Goal: Task Accomplishment & Management: Manage account settings

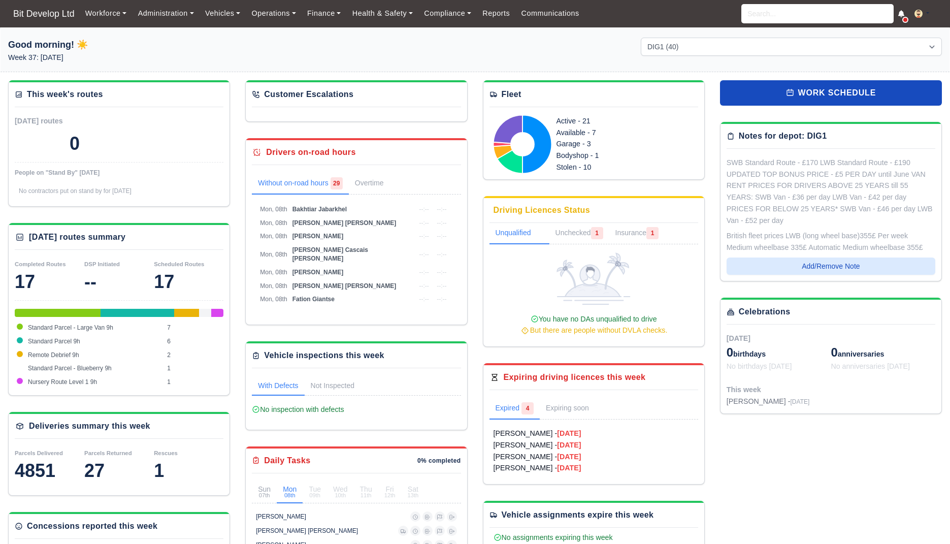
select select "2"
click at [792, 17] on input "search" at bounding box center [817, 13] width 152 height 19
type input "stefan"
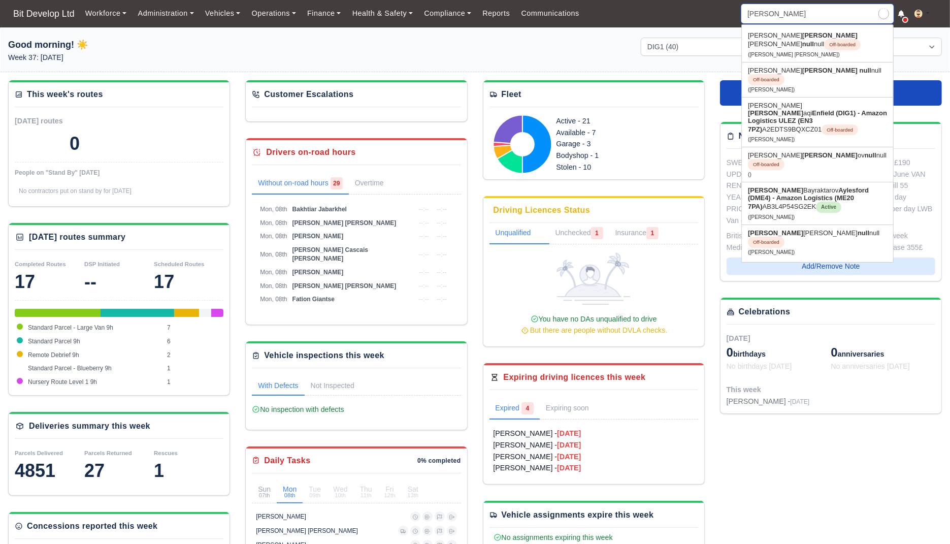
type input "stefan Bayraktarov"
type input "stefan"
type input "stefan Bayraktarov"
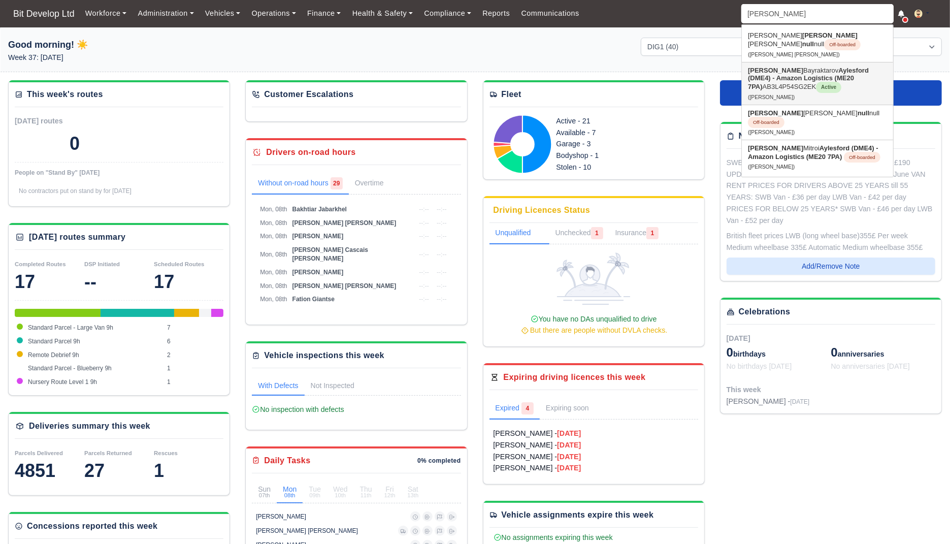
click at [781, 70] on strong "Aylesford (DME4) - Amazon Logistics (ME20 7PA)" at bounding box center [808, 79] width 121 height 24
type input "[PERSON_NAME]"
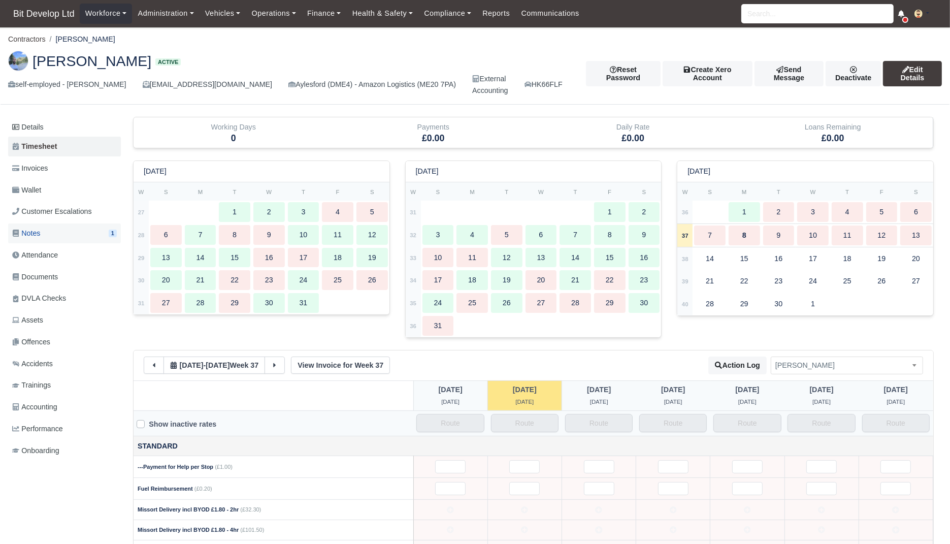
click at [53, 228] on link "Notes 1" at bounding box center [64, 233] width 113 height 20
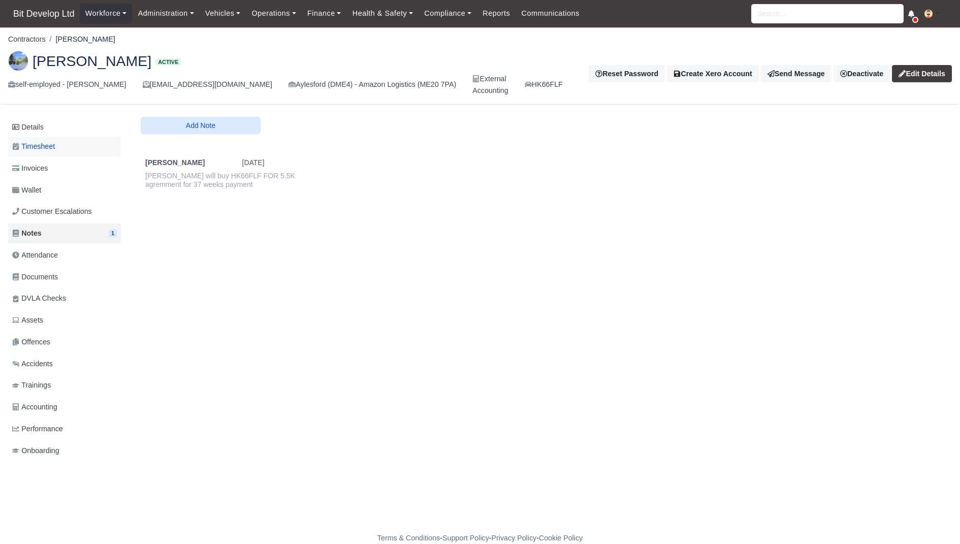
click at [67, 151] on link "Timesheet" at bounding box center [64, 147] width 113 height 20
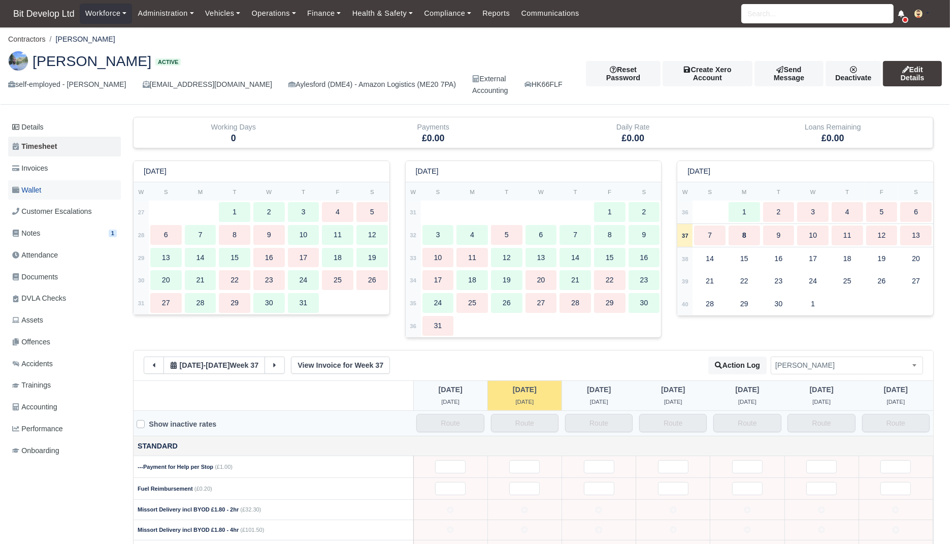
click at [54, 186] on link "Wallet" at bounding box center [64, 190] width 113 height 20
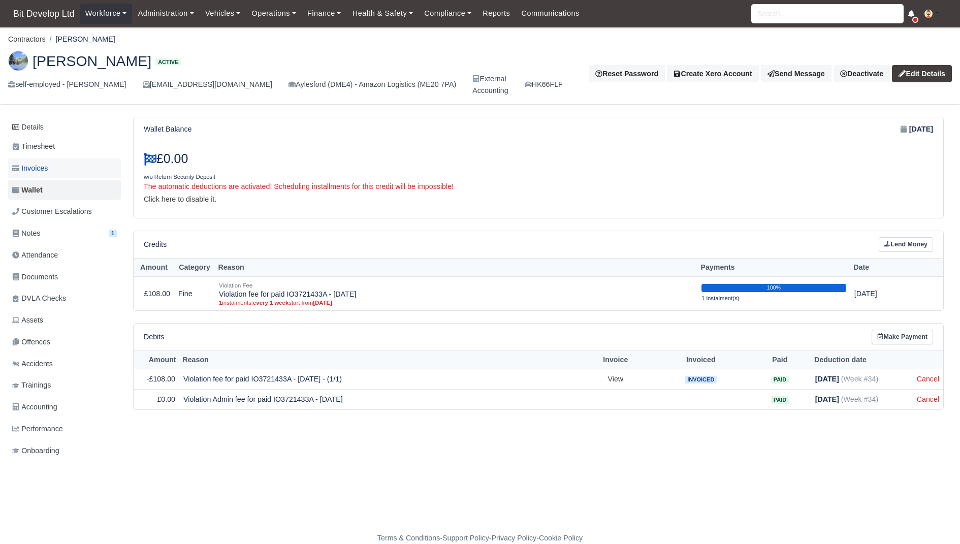
click at [57, 167] on link "Invoices" at bounding box center [64, 168] width 113 height 20
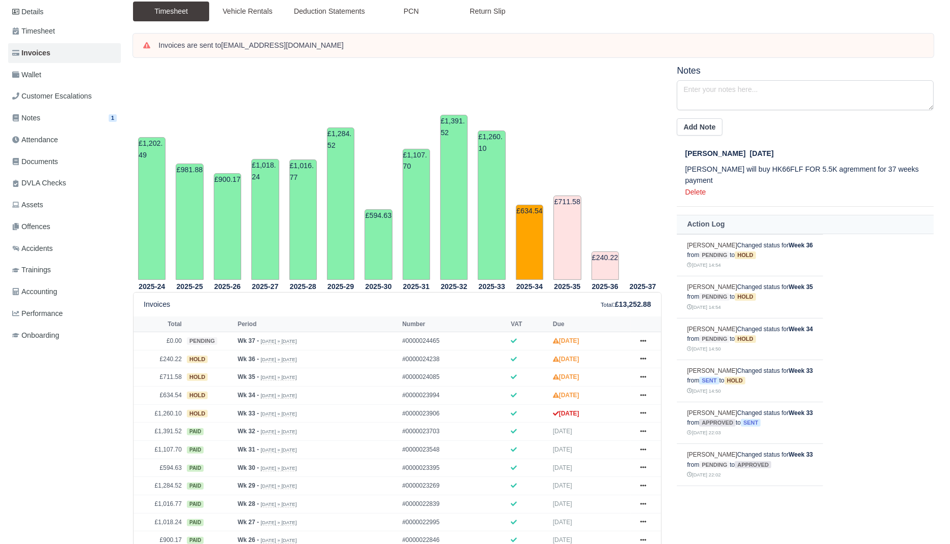
scroll to position [227, 0]
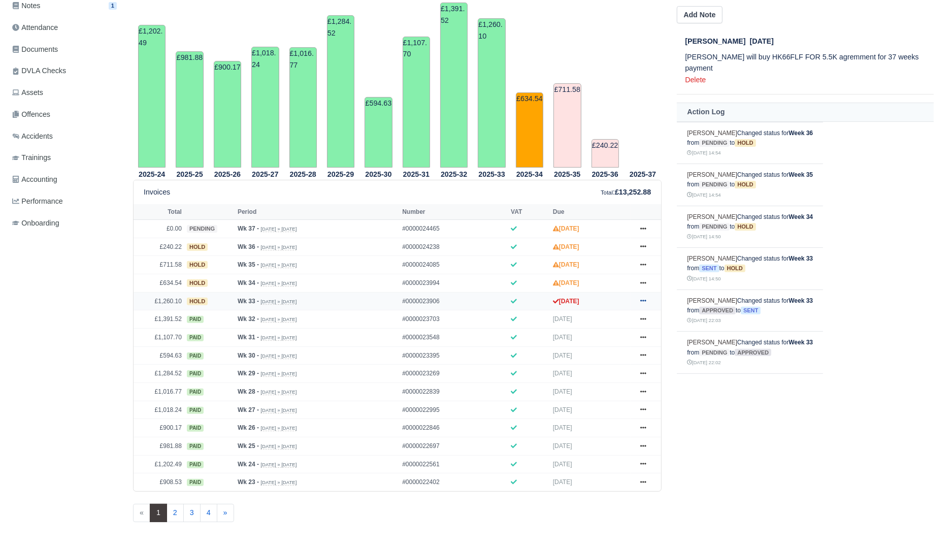
click at [636, 296] on link at bounding box center [643, 301] width 15 height 13
click at [626, 314] on link "Show Invoice" at bounding box center [605, 319] width 90 height 21
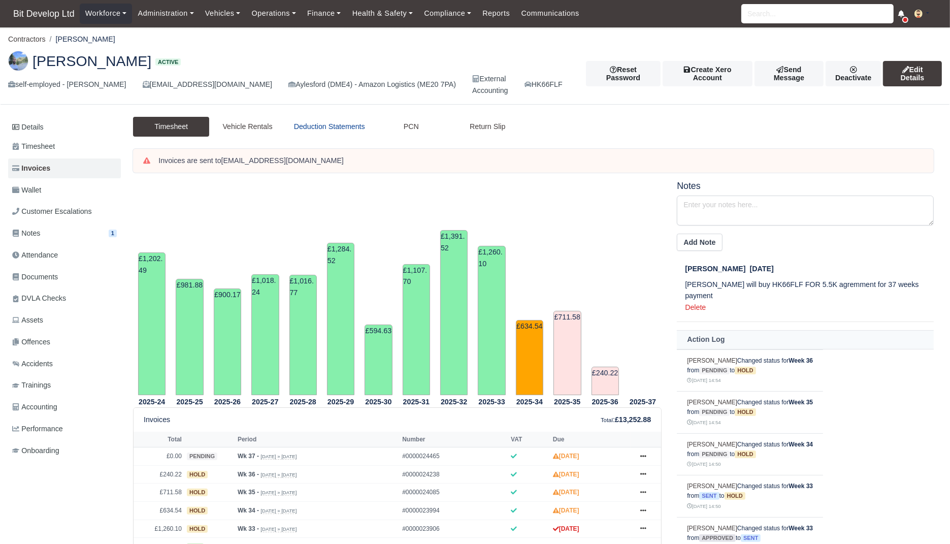
click at [340, 117] on link "Deduction Statements" at bounding box center [329, 127] width 87 height 20
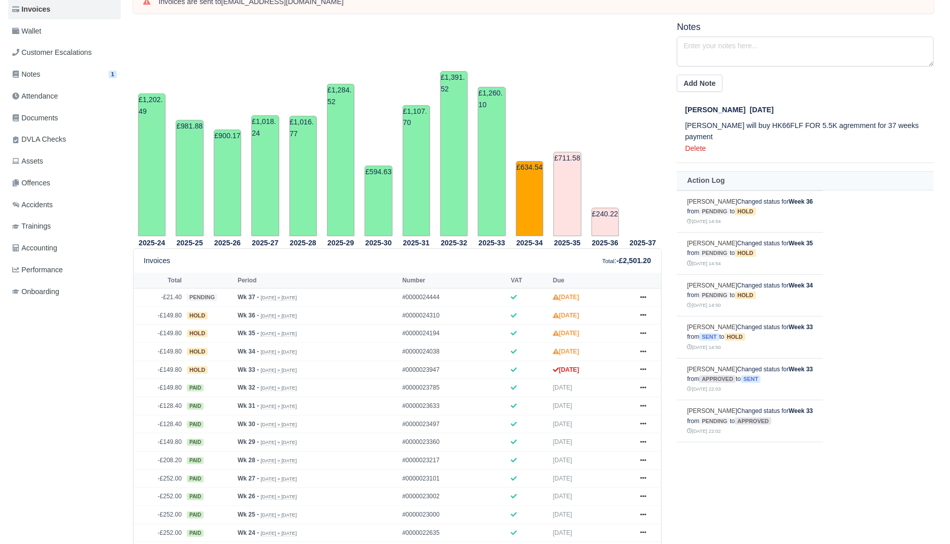
scroll to position [227, 0]
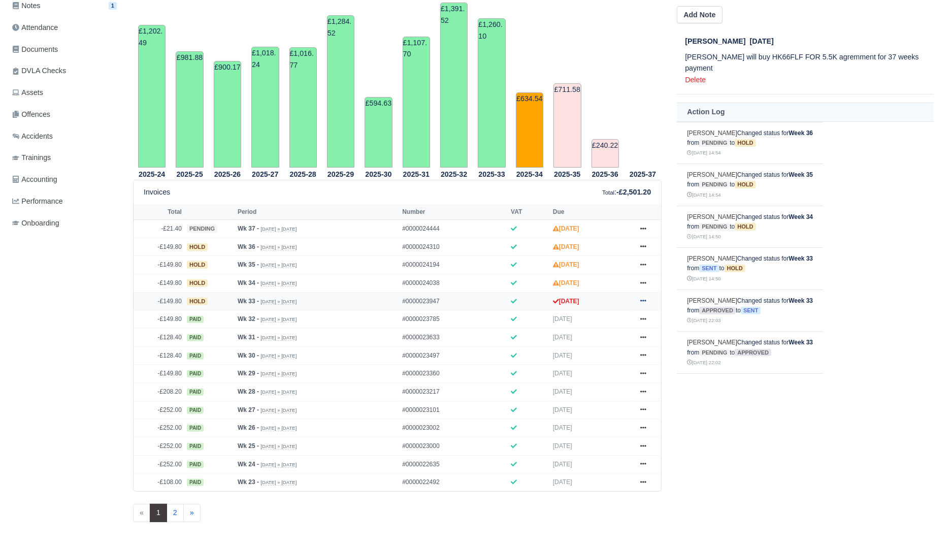
click at [649, 297] on link at bounding box center [643, 301] width 15 height 13
click at [616, 310] on link "Show Invoice" at bounding box center [605, 319] width 90 height 21
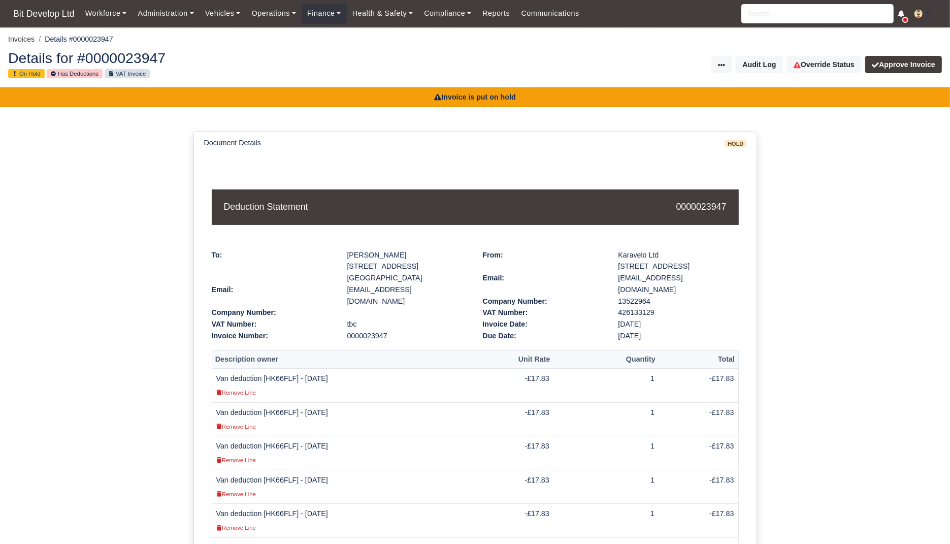
scroll to position [203, 0]
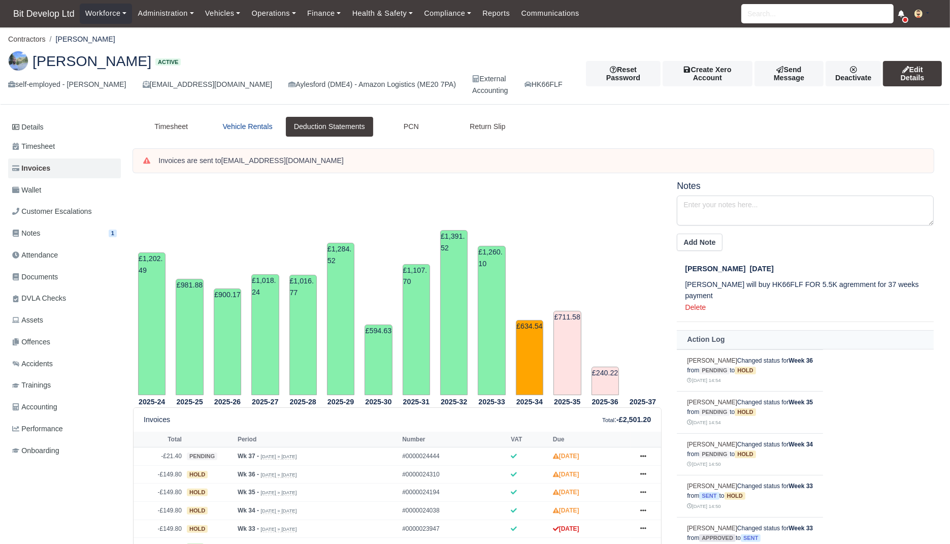
click at [241, 119] on link "Vehicle Rentals" at bounding box center [247, 127] width 76 height 20
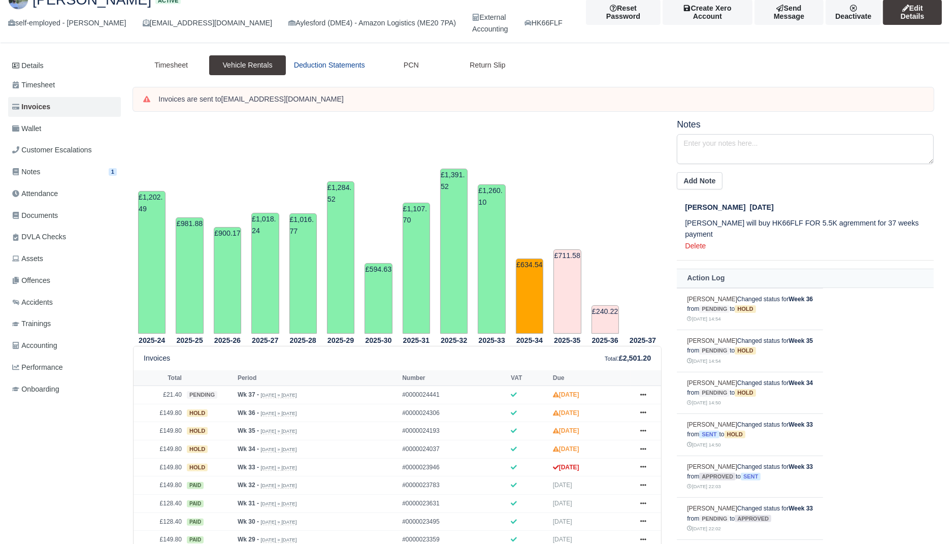
scroll to position [75, 0]
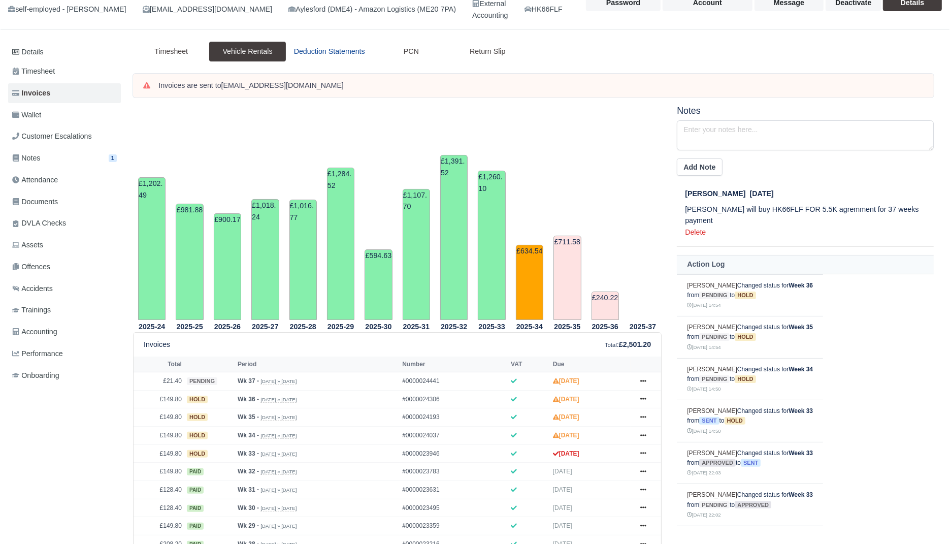
click at [343, 56] on link "Deduction Statements" at bounding box center [329, 52] width 87 height 20
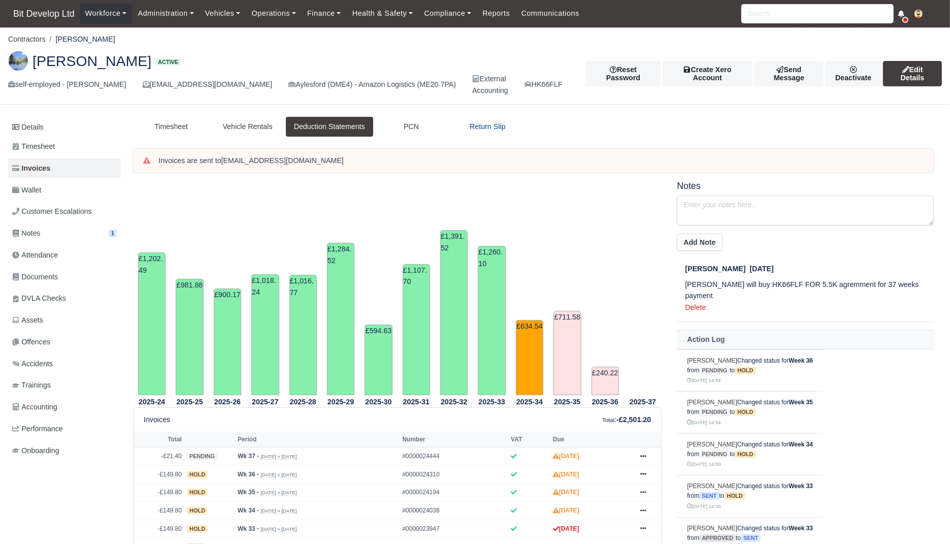
click at [472, 127] on link "Return Slip" at bounding box center [487, 127] width 76 height 20
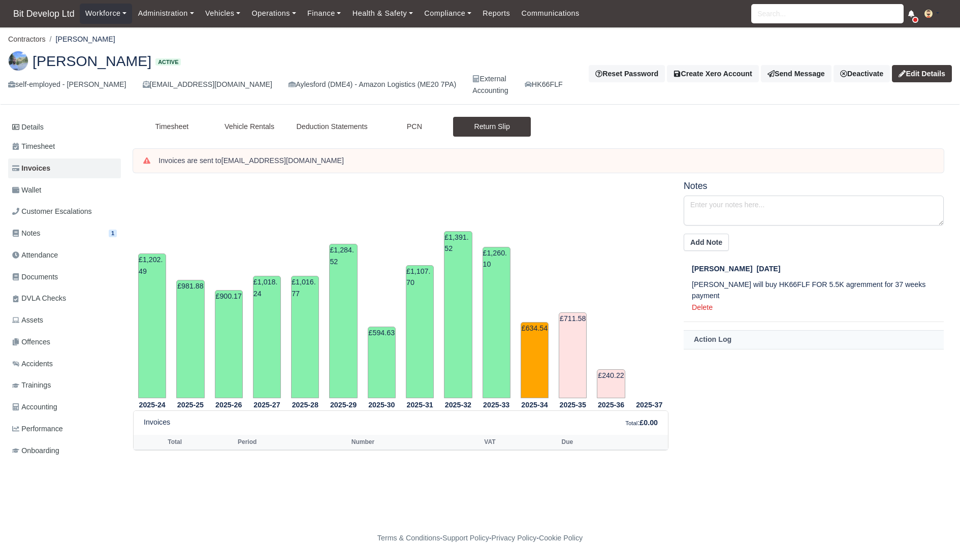
click at [418, 126] on link "PCN" at bounding box center [415, 127] width 78 height 20
click at [174, 120] on link "Timesheet" at bounding box center [172, 127] width 78 height 20
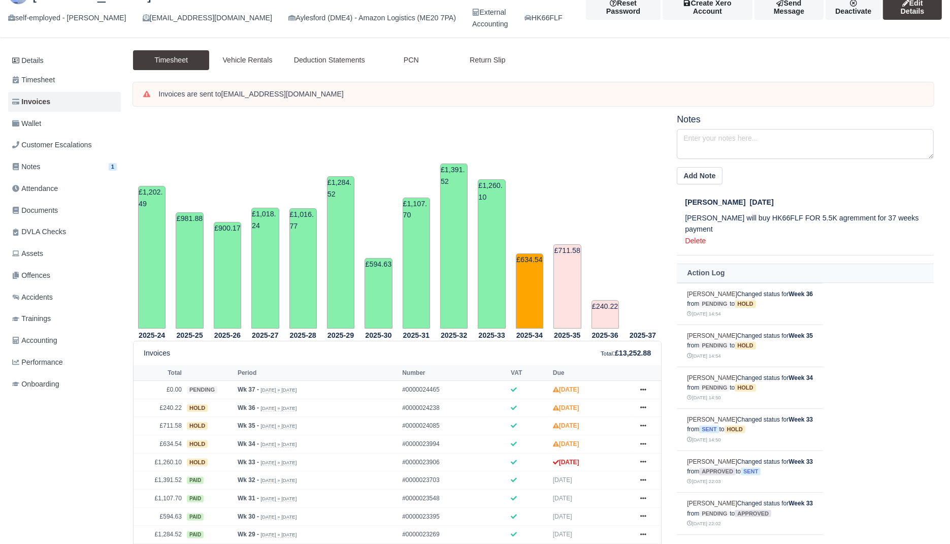
scroll to position [76, 0]
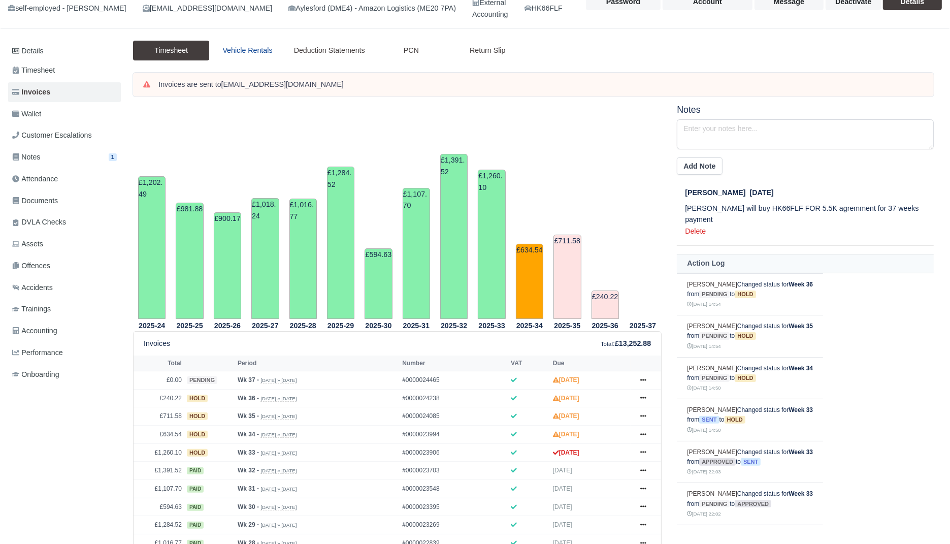
click at [269, 53] on link "Vehicle Rentals" at bounding box center [247, 51] width 76 height 20
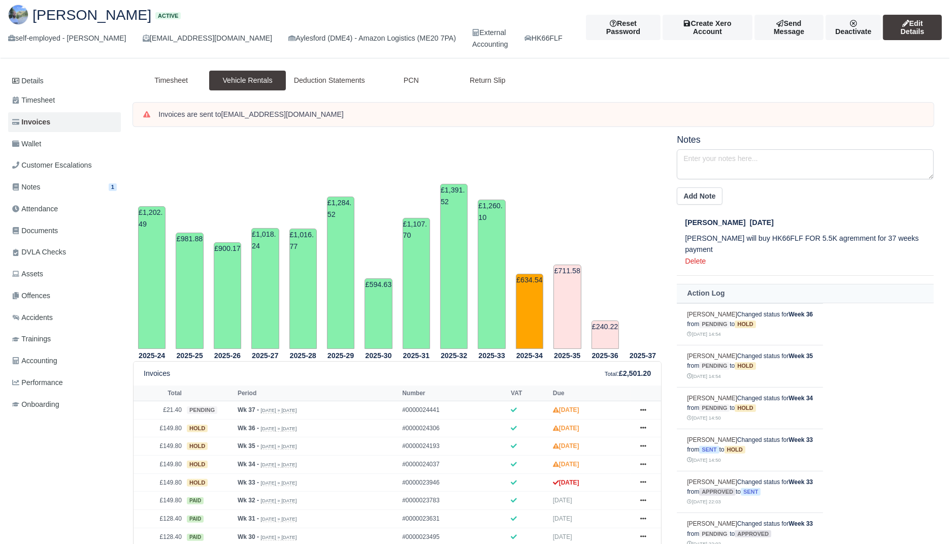
scroll to position [49, 0]
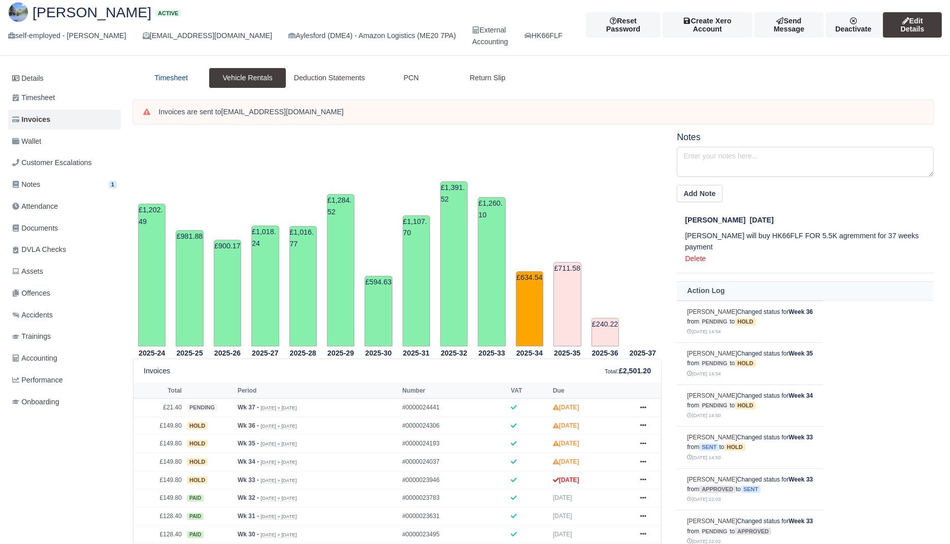
click at [158, 72] on link "Timesheet" at bounding box center [171, 78] width 76 height 20
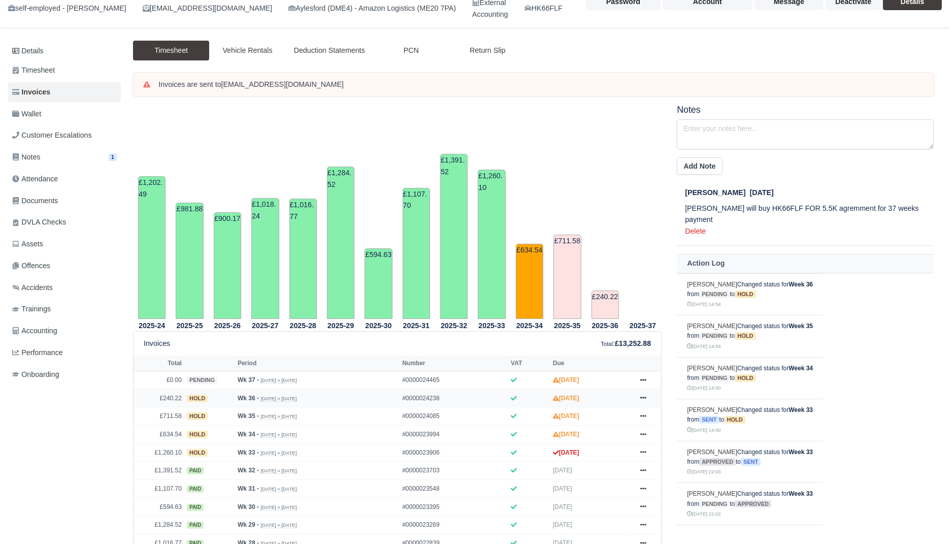
scroll to position [109, 0]
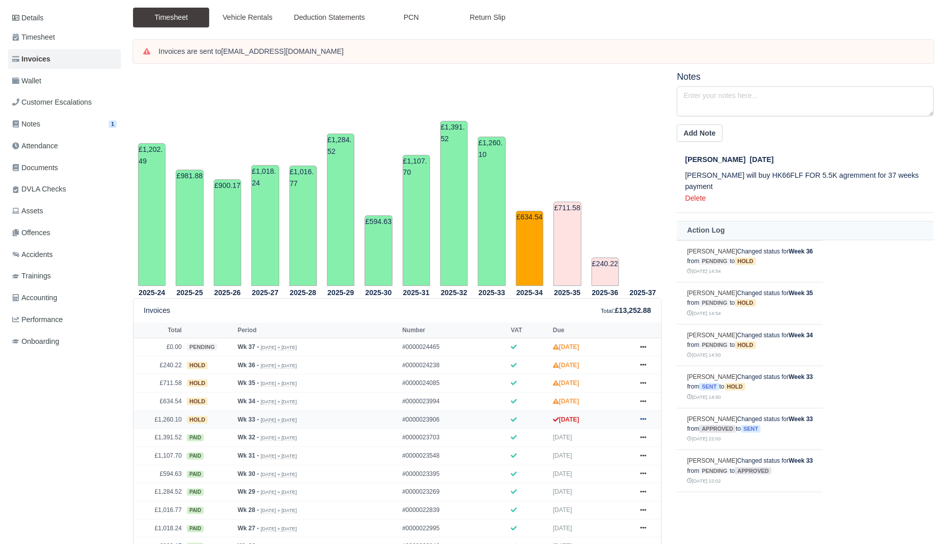
click at [641, 416] on icon at bounding box center [643, 419] width 6 height 6
click at [591, 292] on link "Show Invoice" at bounding box center [605, 294] width 90 height 21
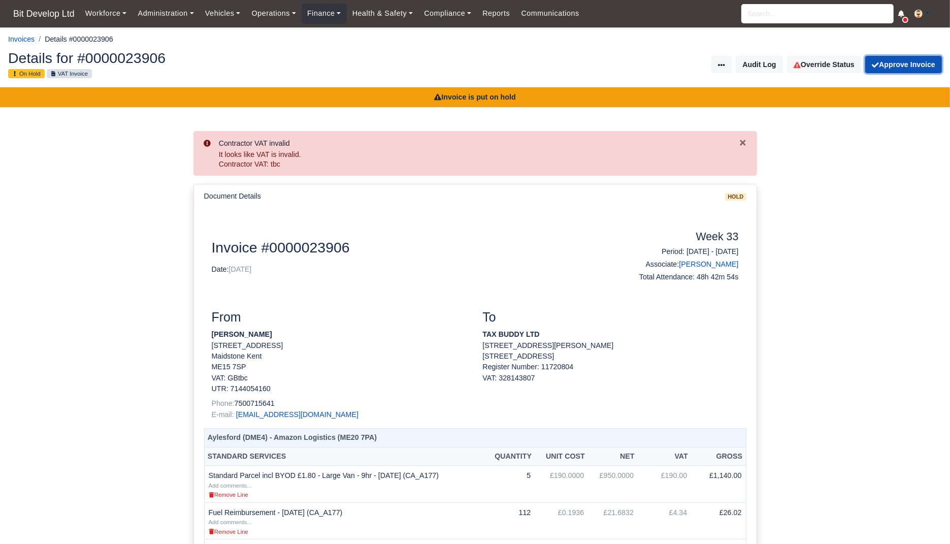
click at [887, 72] on button "Approve Invoice" at bounding box center [903, 64] width 77 height 17
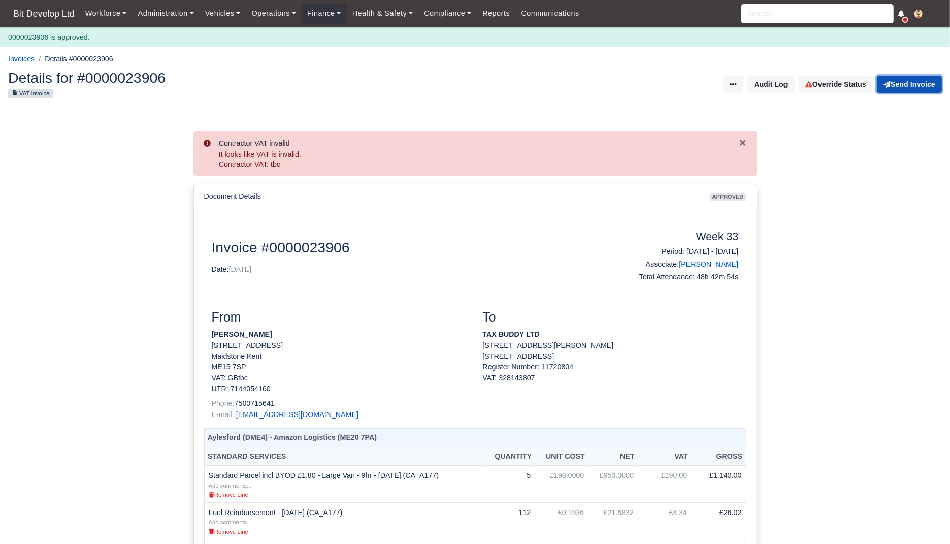
click at [899, 90] on button "Send Invoice" at bounding box center [909, 84] width 65 height 17
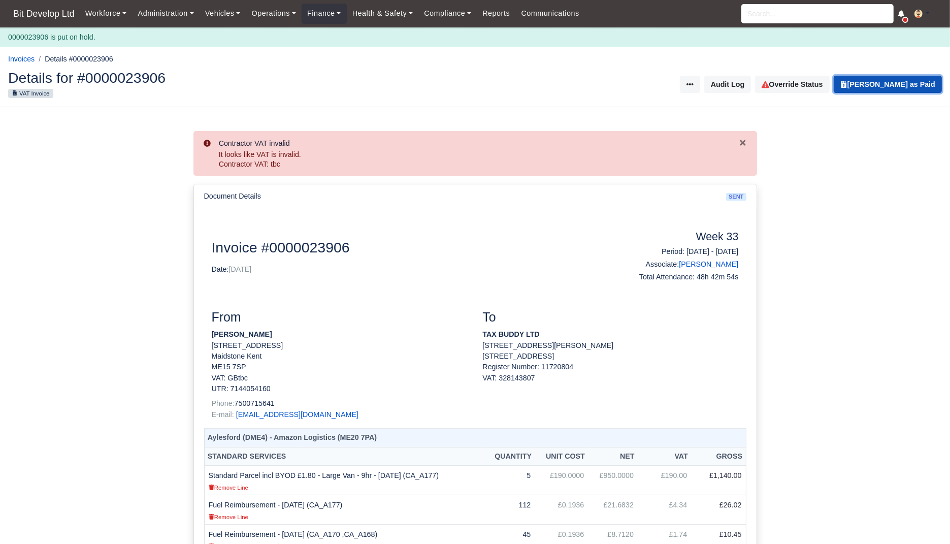
click at [885, 88] on button "Mark Invoice as Paid" at bounding box center [888, 84] width 108 height 17
